Goal: Task Accomplishment & Management: Manage account settings

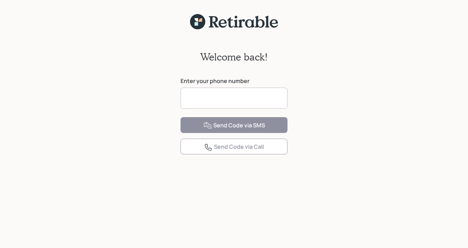
click at [271, 95] on input at bounding box center [233, 98] width 107 height 21
type input "**********"
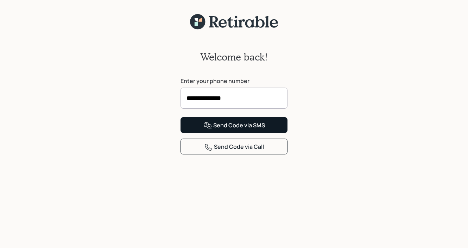
click at [255, 130] on div "Send Code via SMS" at bounding box center [234, 125] width 62 height 8
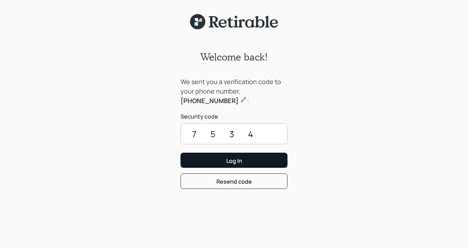
drag, startPoint x: 208, startPoint y: 133, endPoint x: 234, endPoint y: 160, distance: 37.0
type input "7534"
click at [241, 159] on div "Log In" at bounding box center [234, 161] width 16 height 8
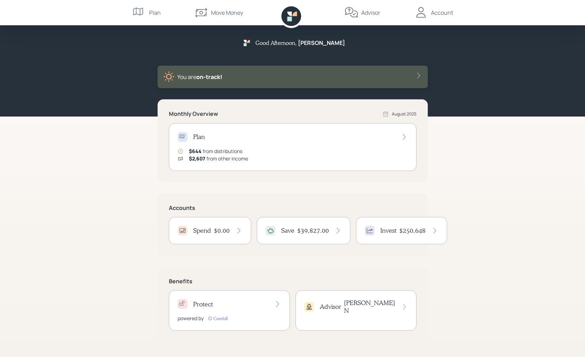
click at [319, 239] on div "Save $39,827.00" at bounding box center [304, 230] width 94 height 27
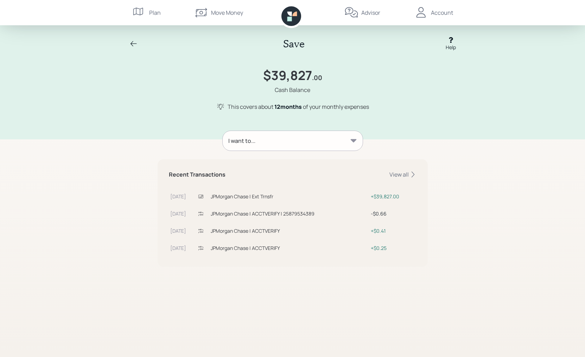
click at [160, 16] on div "Plan" at bounding box center [155, 12] width 12 height 8
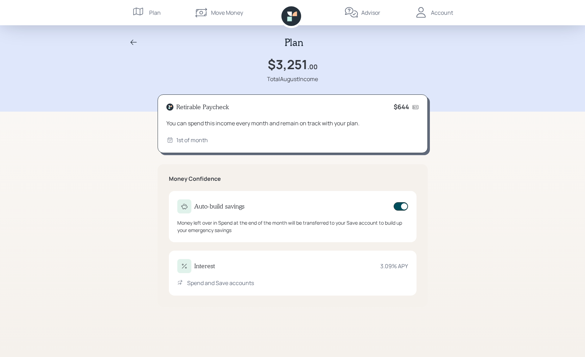
click at [297, 107] on div "Retirable Paycheck $644" at bounding box center [292, 107] width 252 height 8
click at [220, 9] on div "Move Money" at bounding box center [227, 12] width 32 height 8
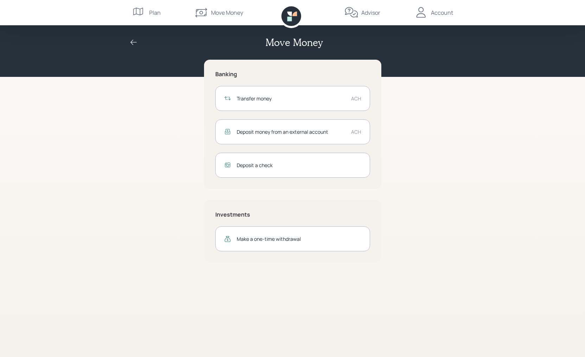
click at [130, 44] on icon at bounding box center [133, 42] width 8 height 8
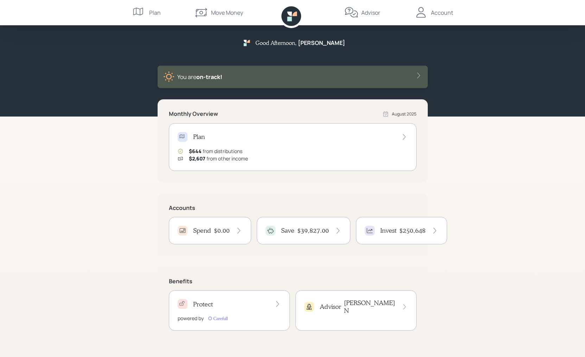
click at [160, 12] on nav "Plan Move Money Advisor Account" at bounding box center [292, 12] width 337 height 25
click at [141, 16] on icon at bounding box center [139, 13] width 14 height 14
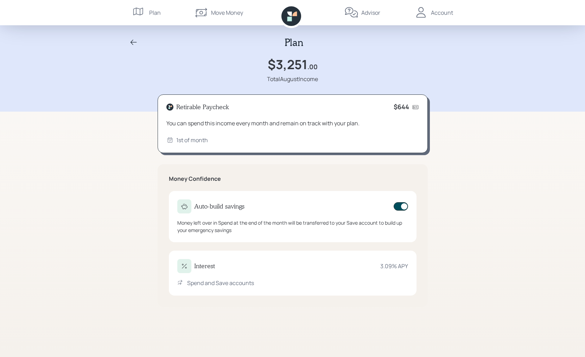
click at [442, 15] on div "Account" at bounding box center [442, 12] width 22 height 8
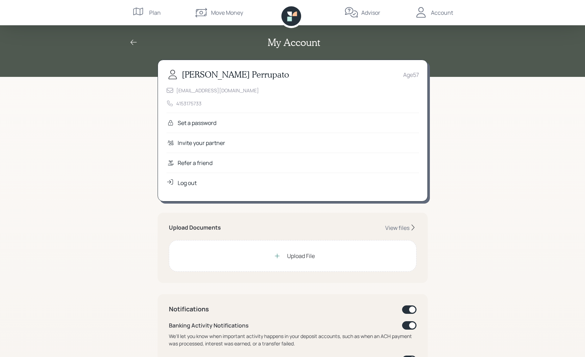
click at [286, 19] on icon at bounding box center [291, 16] width 20 height 20
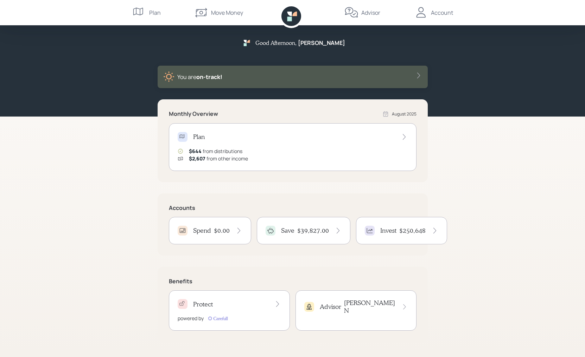
click at [335, 136] on div "Plan" at bounding box center [293, 137] width 230 height 10
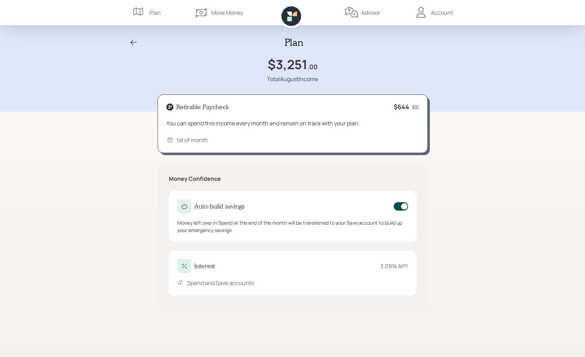
click at [439, 12] on div "Account" at bounding box center [442, 12] width 22 height 8
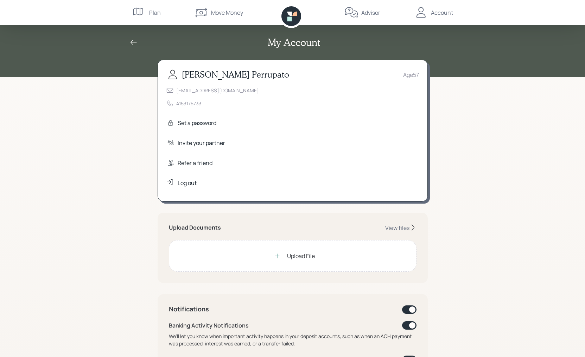
click at [189, 181] on div "Log out" at bounding box center [187, 183] width 19 height 8
